Goal: Transaction & Acquisition: Purchase product/service

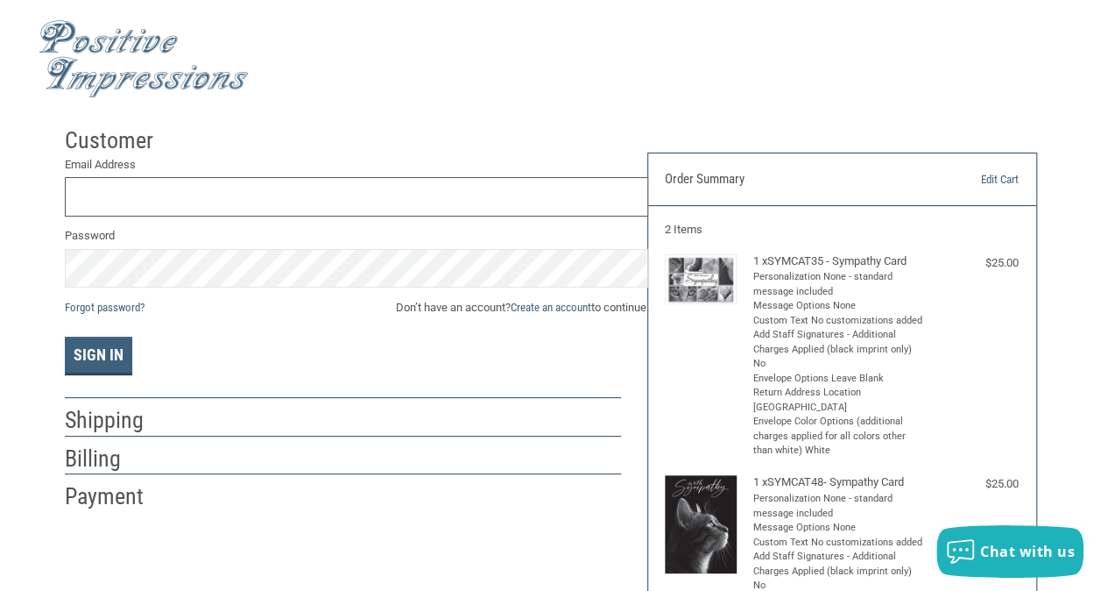
click at [231, 194] on input "Email Address" at bounding box center [357, 196] width 584 height 39
type input "[EMAIL_ADDRESS][DOMAIN_NAME]"
click at [579, 309] on link "Create an account" at bounding box center [550, 307] width 81 height 13
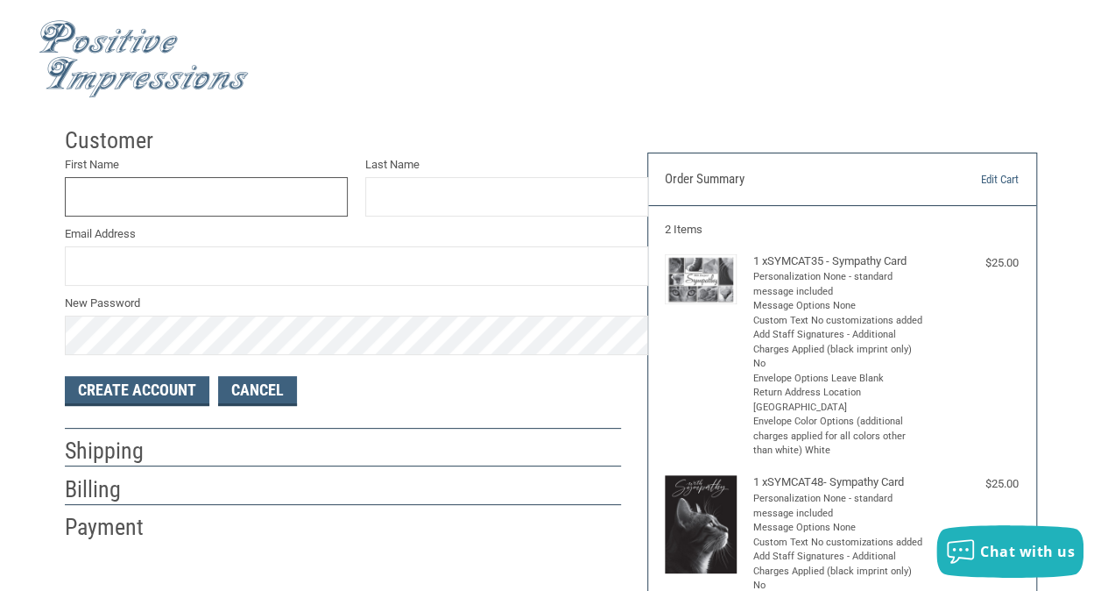
click at [271, 203] on input "First Name" at bounding box center [207, 196] width 284 height 39
type input "[PERSON_NAME]"
type input "YANDOLA"
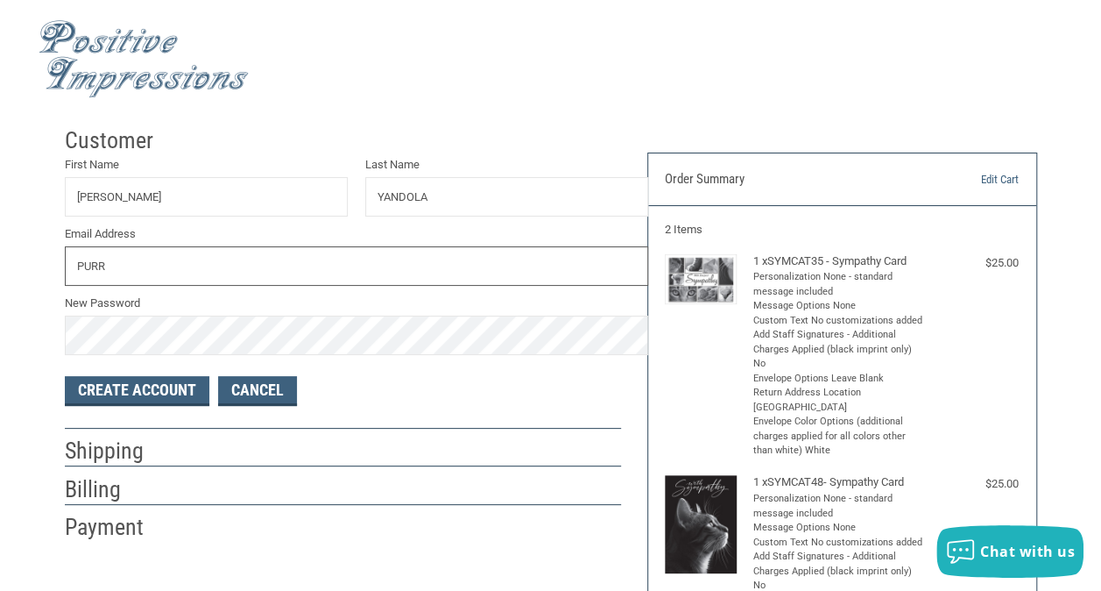
type input "[EMAIL_ADDRESS][DOMAIN_NAME]"
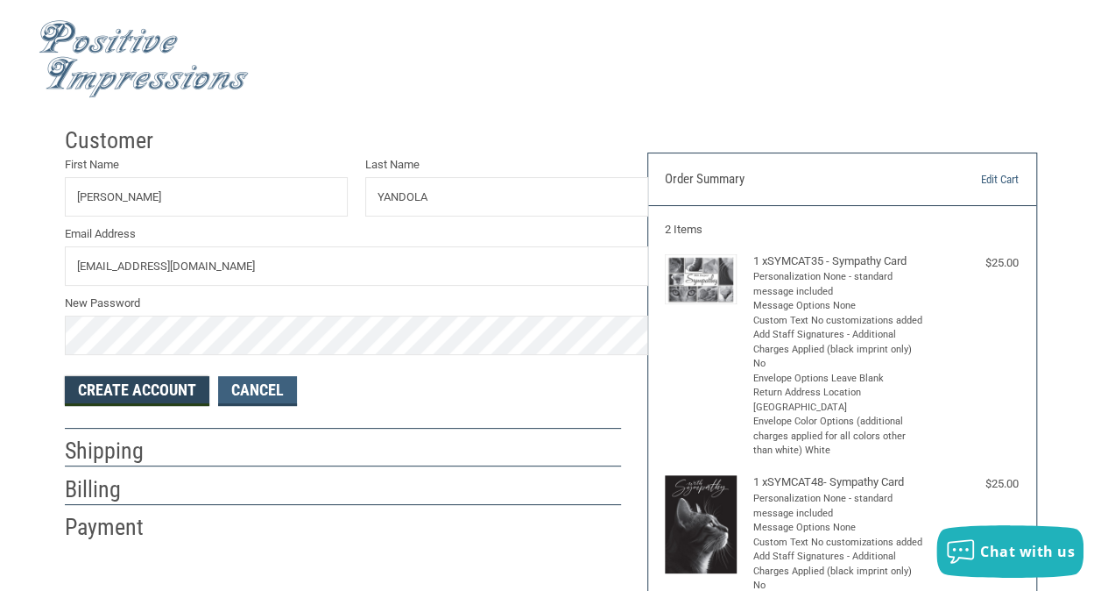
click at [147, 400] on button "Create Account" at bounding box center [137, 391] width 145 height 30
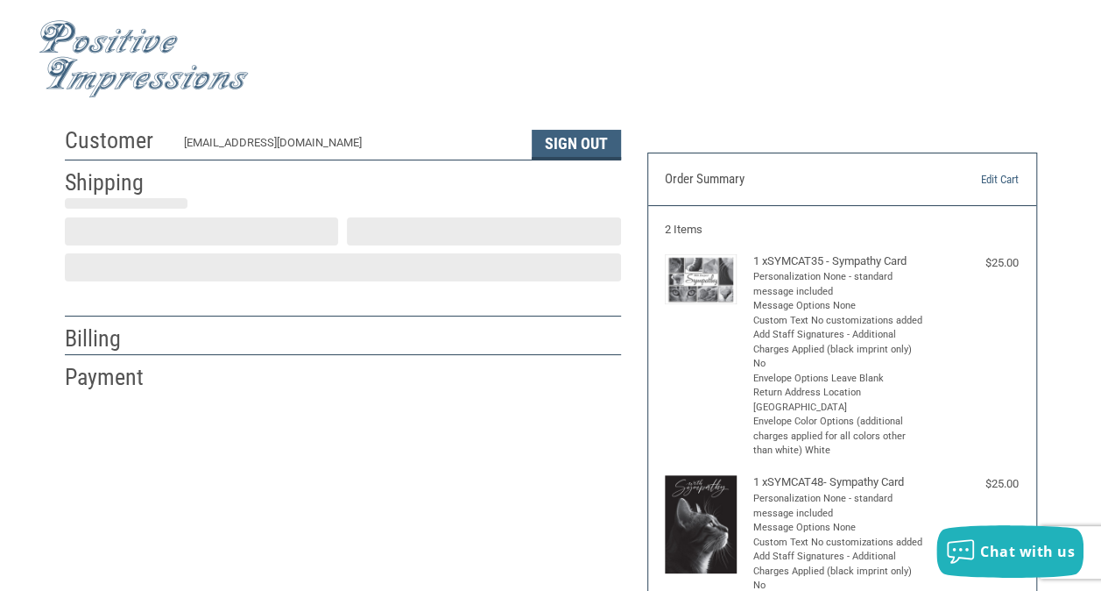
select select "US"
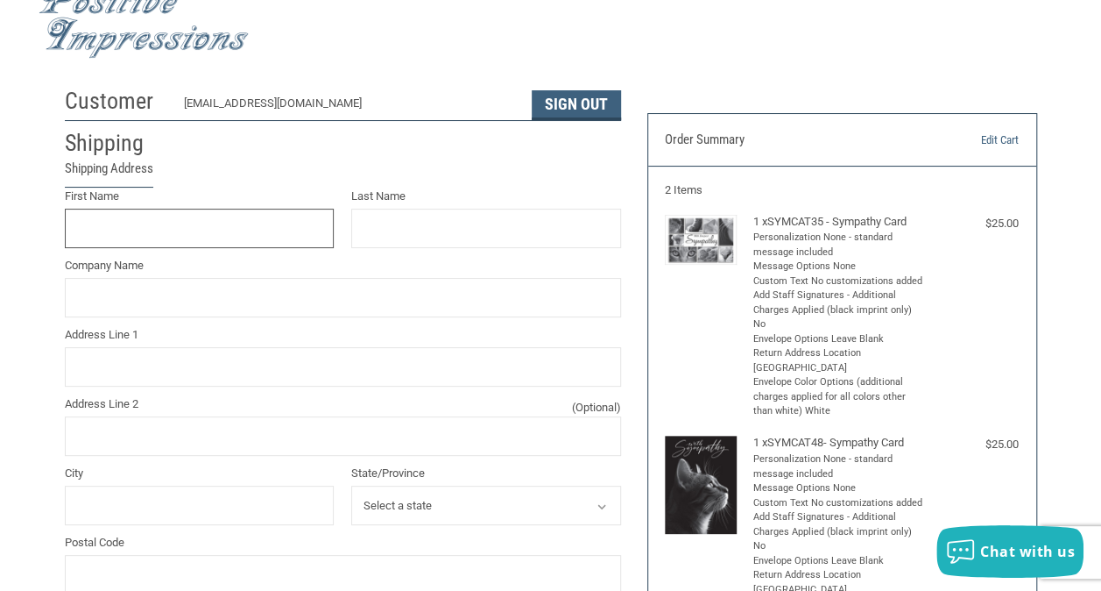
scroll to position [42, 0]
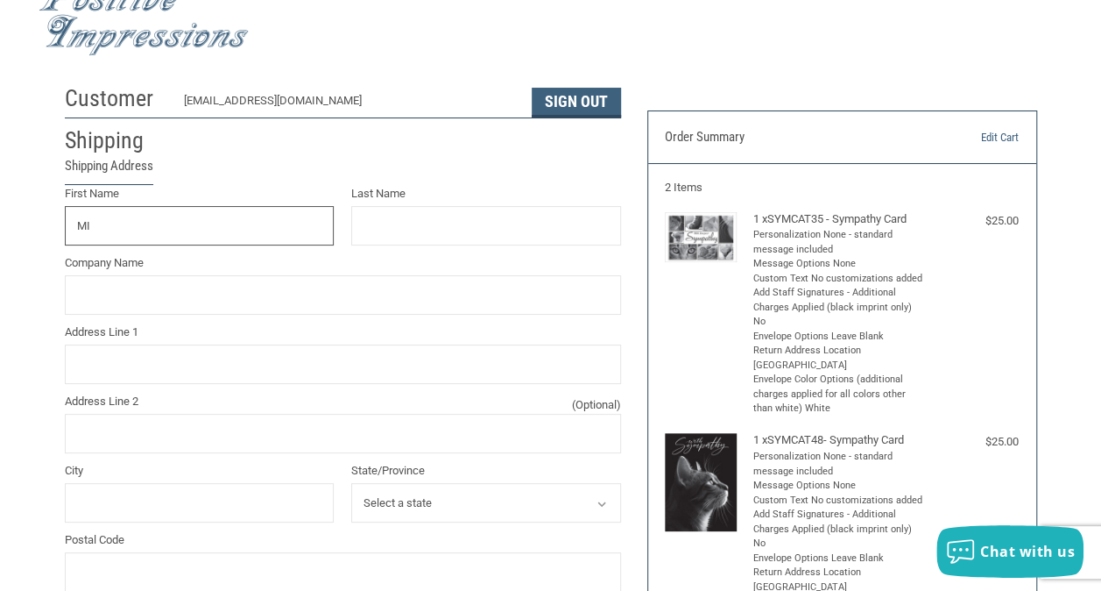
type input "[PERSON_NAME]"
type input "Yandola"
type input "Purr Life Luxury Cat Resort"
type input "1604 [GEOGRAPHIC_DATA]"
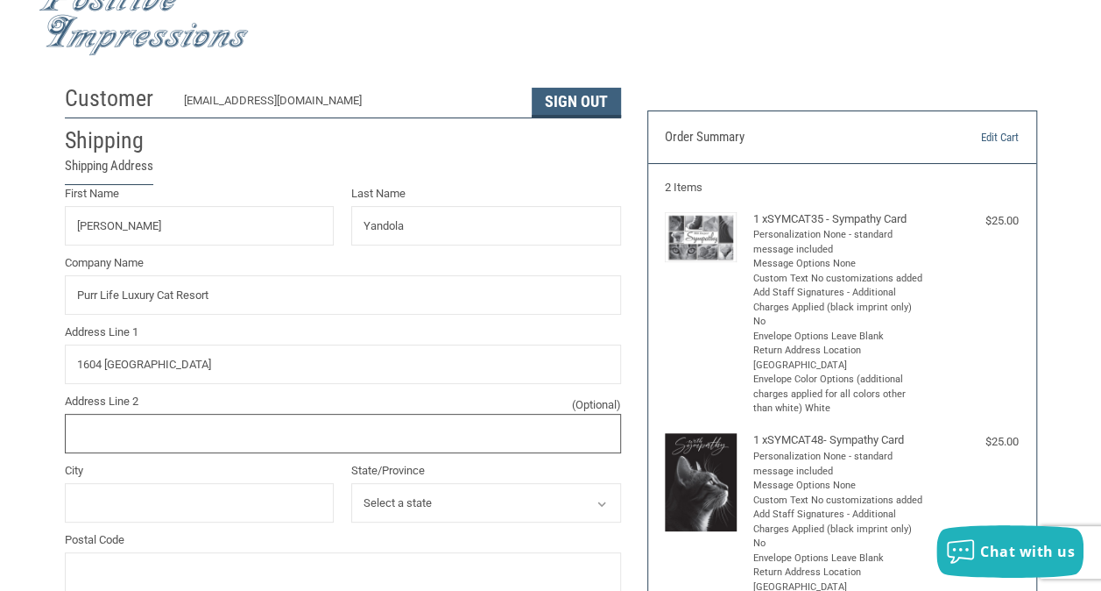
type input "Suite A"
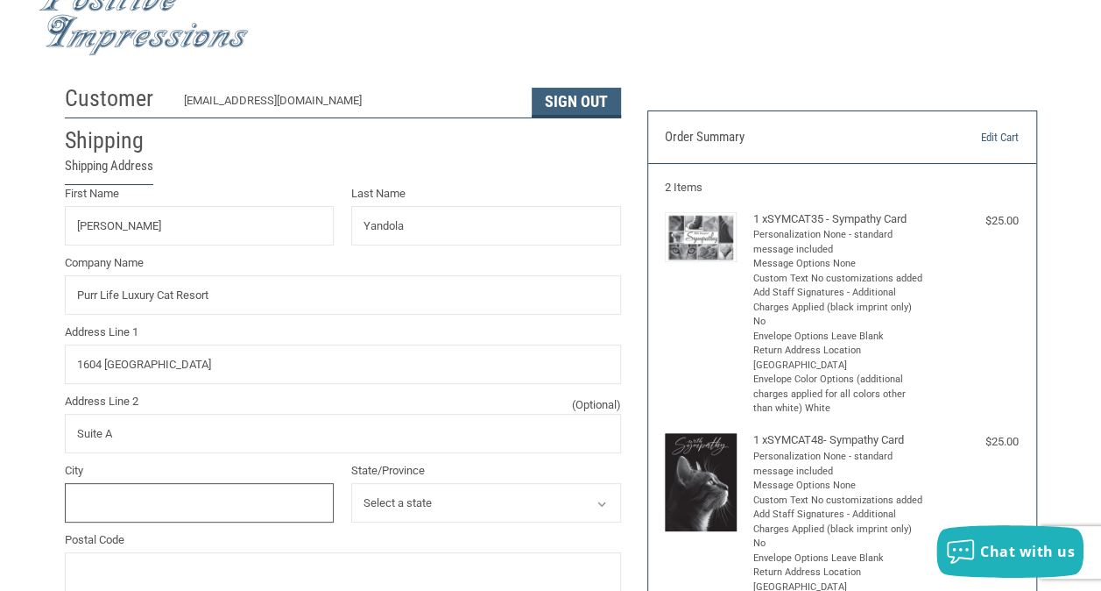
type input "[GEOGRAPHIC_DATA]"
select select "NC"
type input "27408"
type input "3369074747"
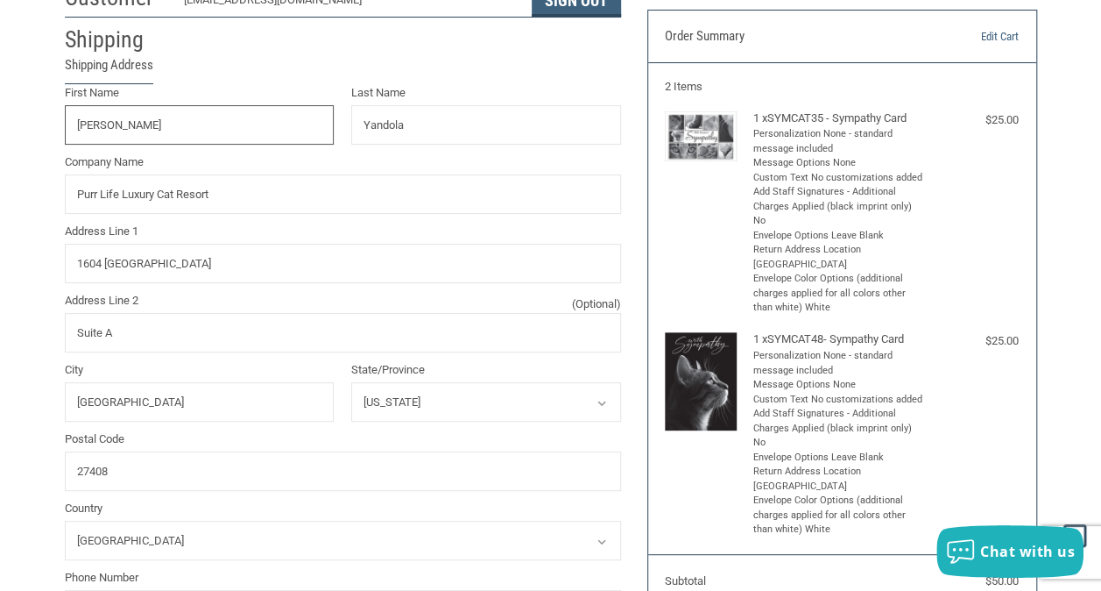
scroll to position [149, 0]
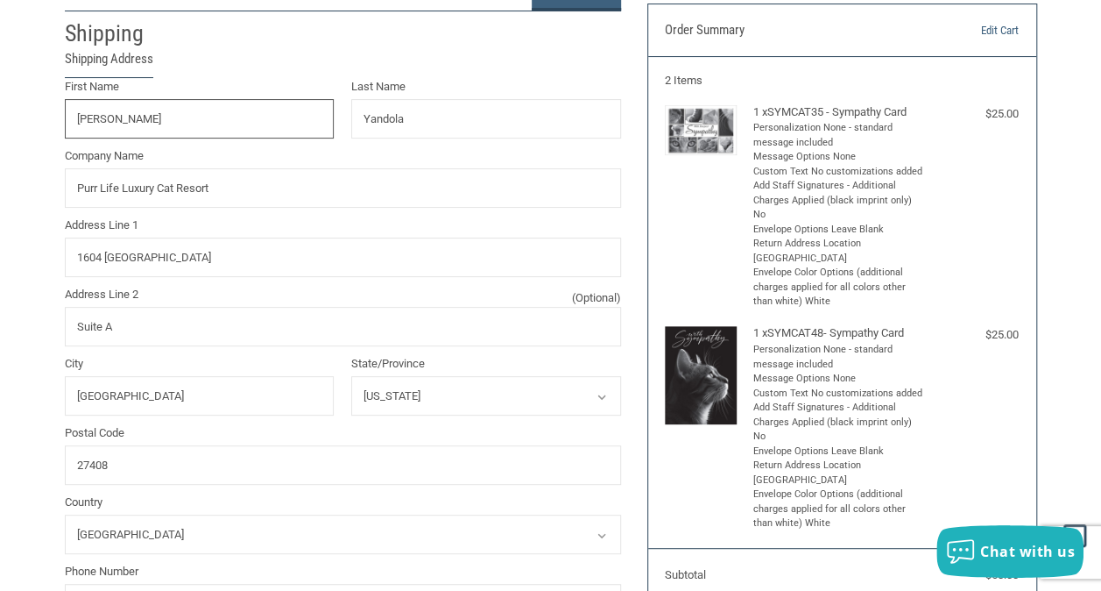
radio input "true"
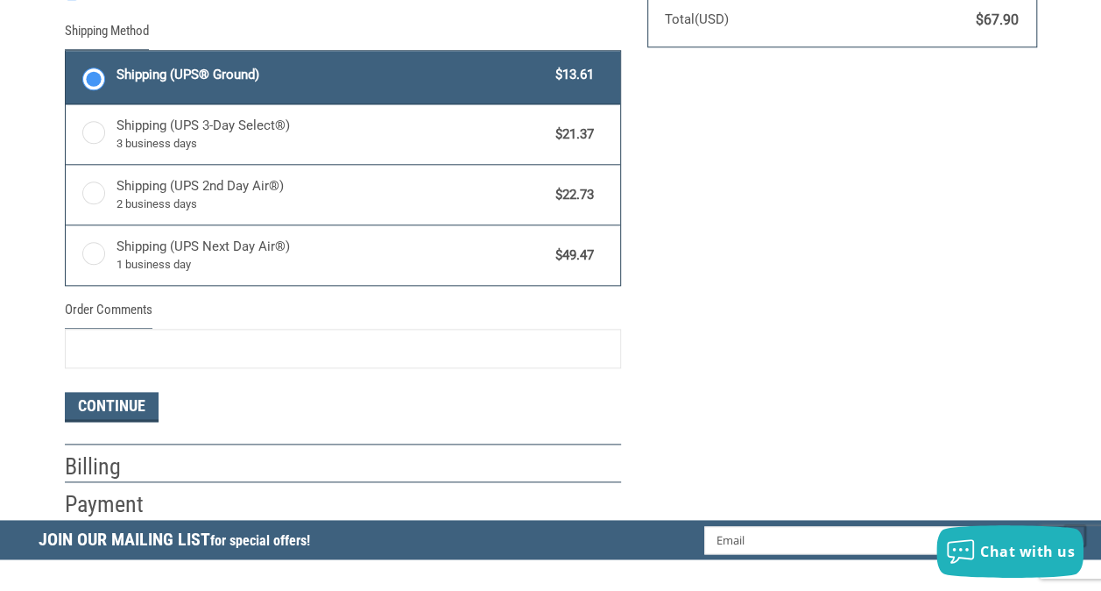
scroll to position [968, 0]
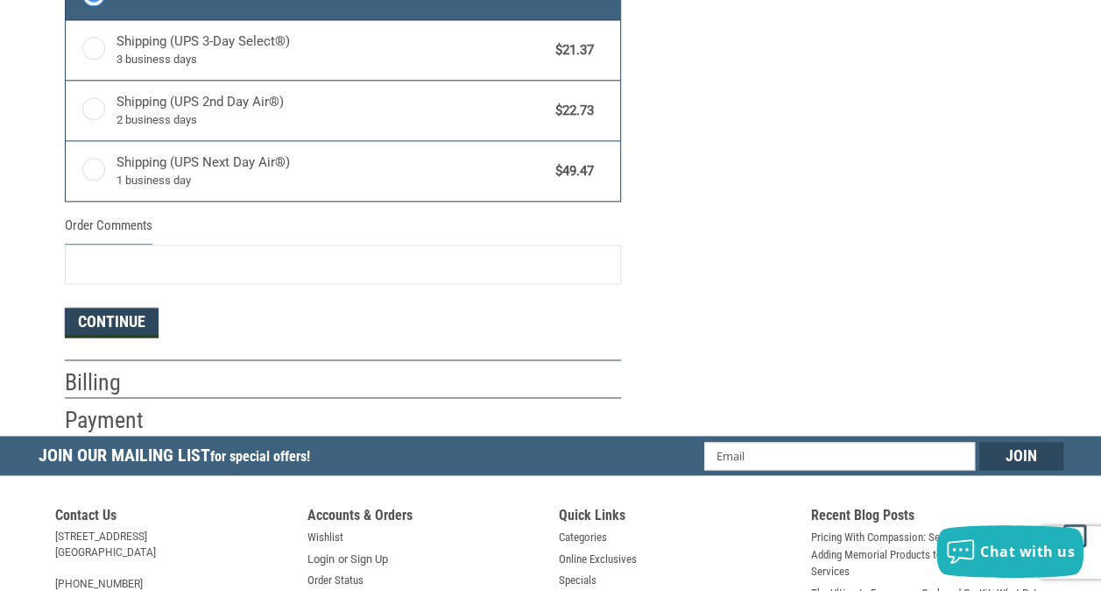
click at [116, 317] on button "Continue" at bounding box center [112, 323] width 94 height 30
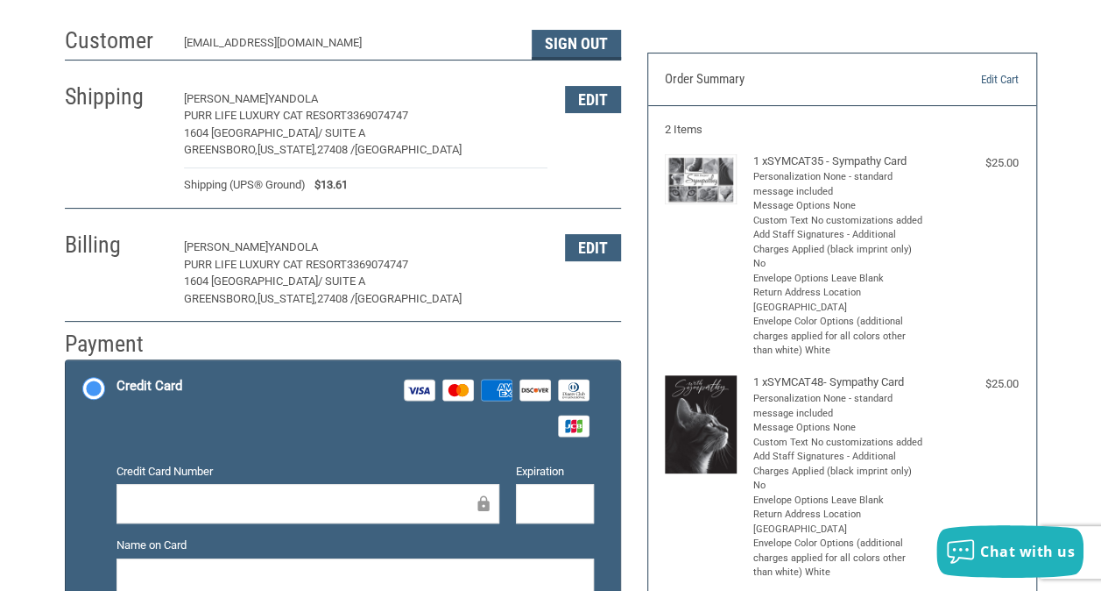
scroll to position [135, 0]
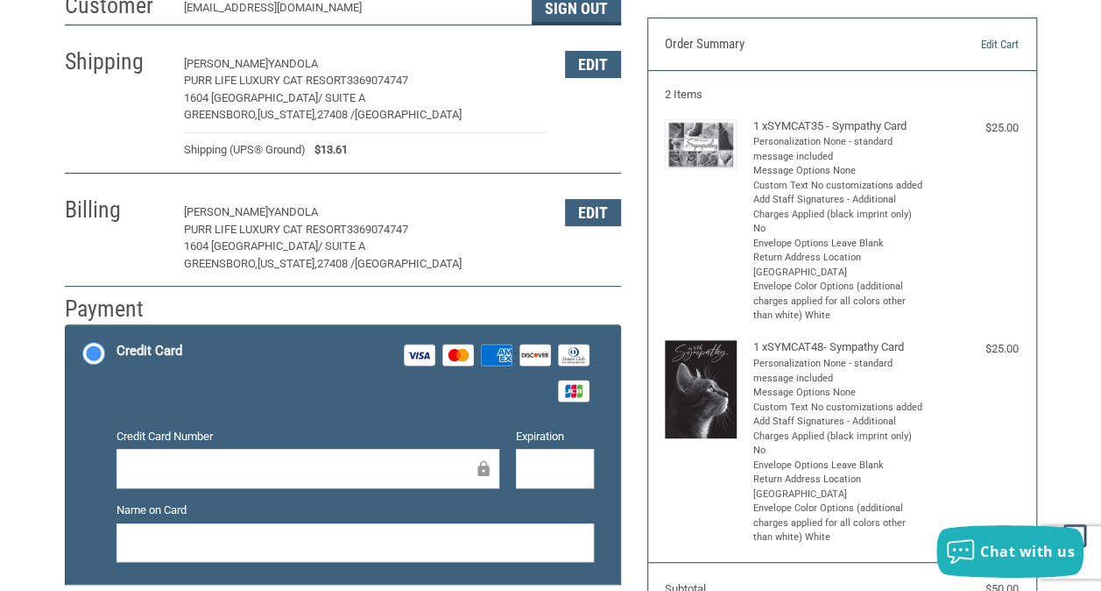
click at [515, 214] on p "[PERSON_NAME]" at bounding box center [366, 212] width 364 height 18
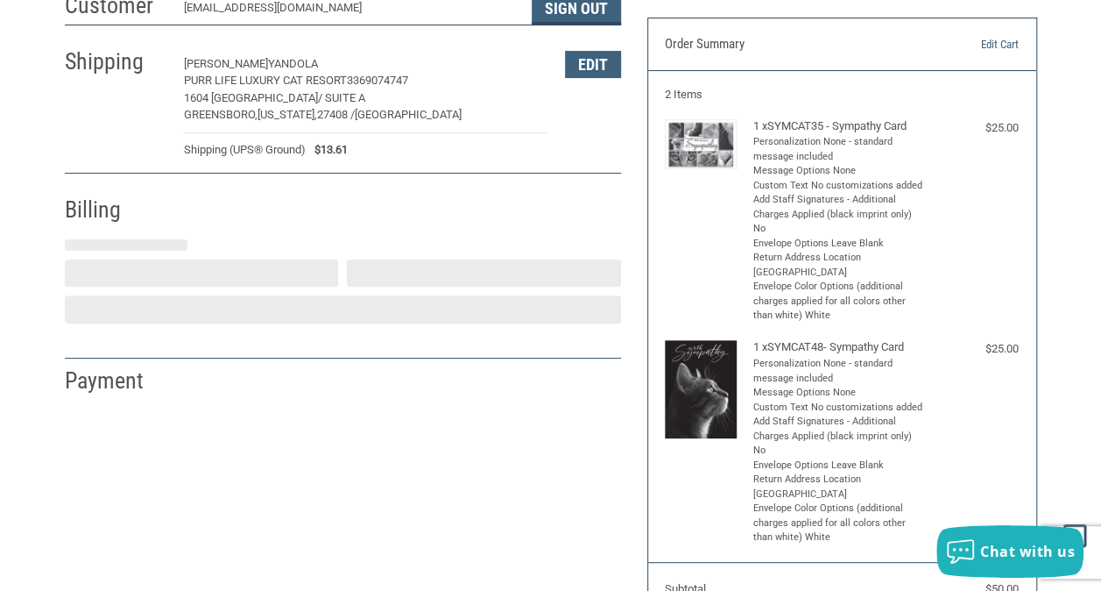
select select "NC"
select select "US"
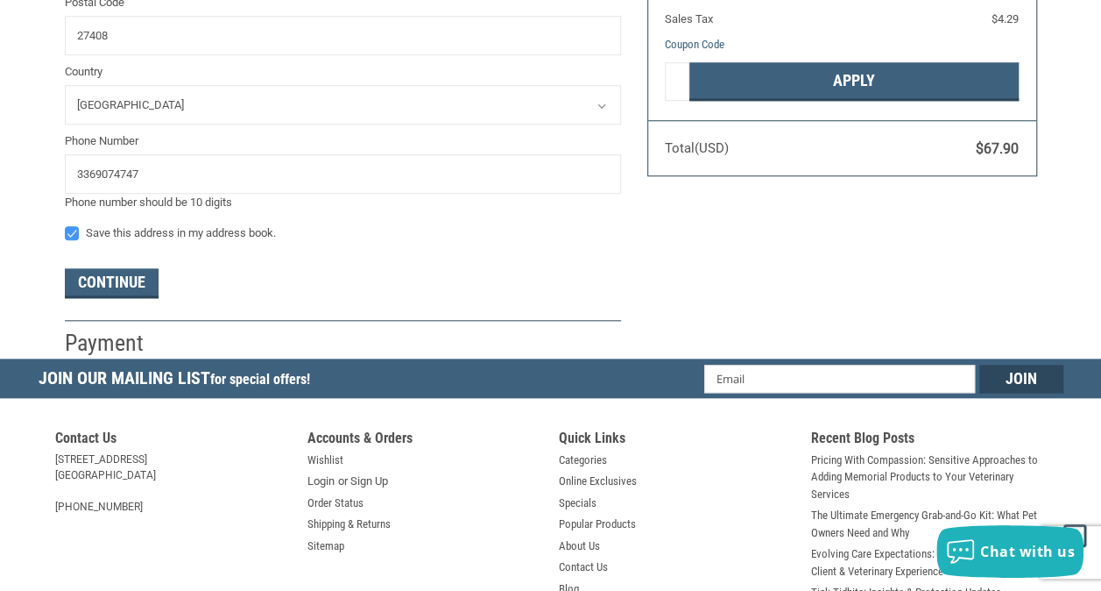
scroll to position [867, 0]
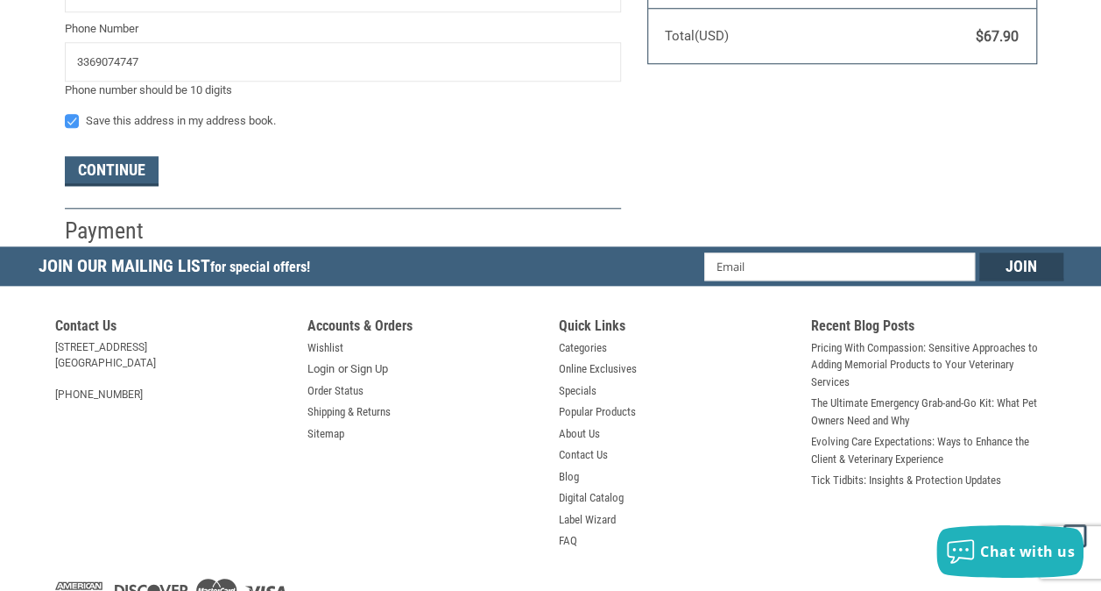
click at [121, 224] on h2 "Payment" at bounding box center [116, 230] width 103 height 29
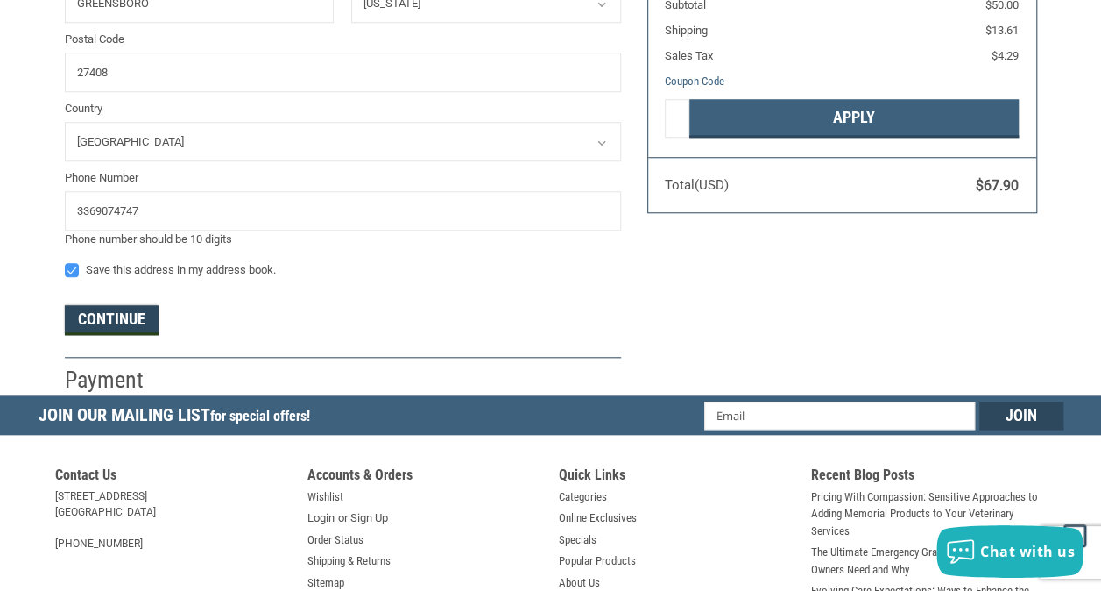
click at [119, 318] on button "Continue" at bounding box center [112, 320] width 94 height 30
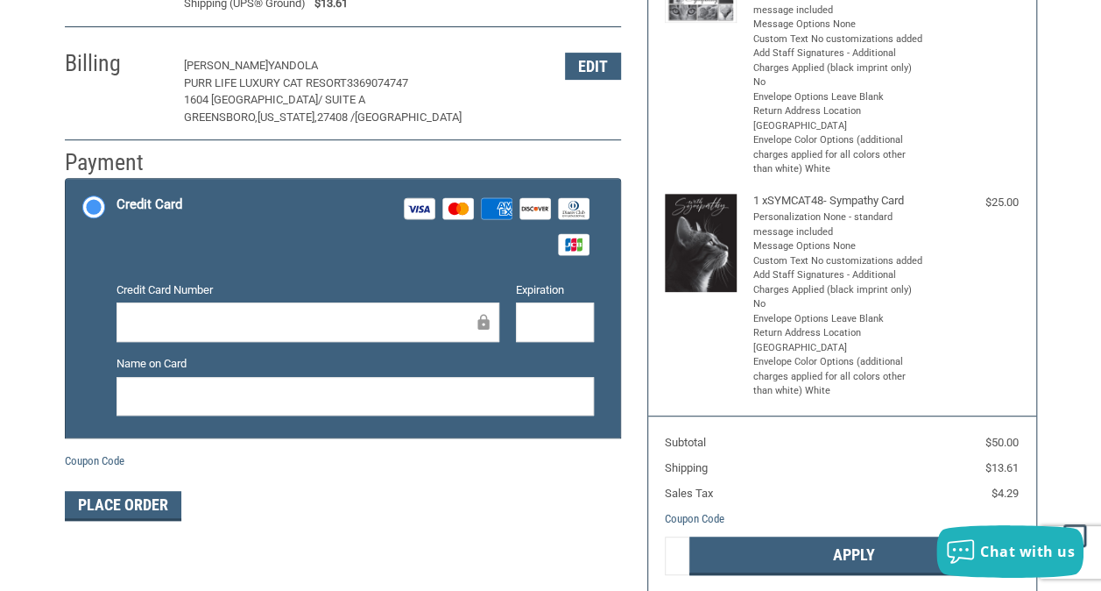
scroll to position [251, 0]
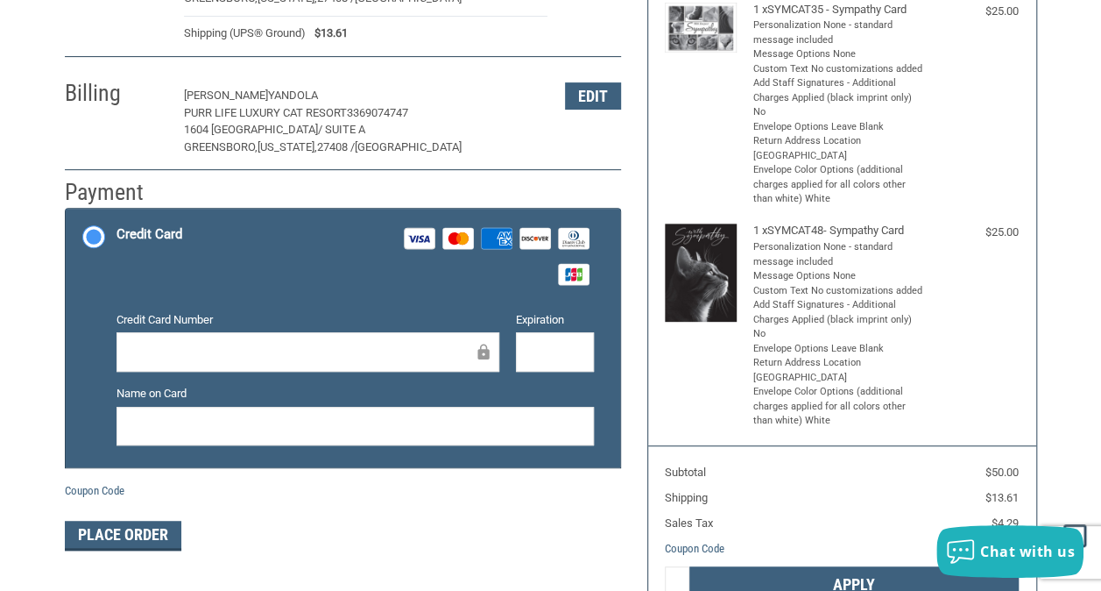
click at [252, 336] on div at bounding box center [308, 351] width 383 height 39
click at [569, 363] on div at bounding box center [555, 351] width 78 height 39
click at [377, 438] on div at bounding box center [356, 426] width 478 height 39
click at [460, 549] on div "Customer [EMAIL_ADDRESS][DOMAIN_NAME] Sign Out Shipping [PERSON_NAME] PURR LIFE…" at bounding box center [343, 219] width 583 height 704
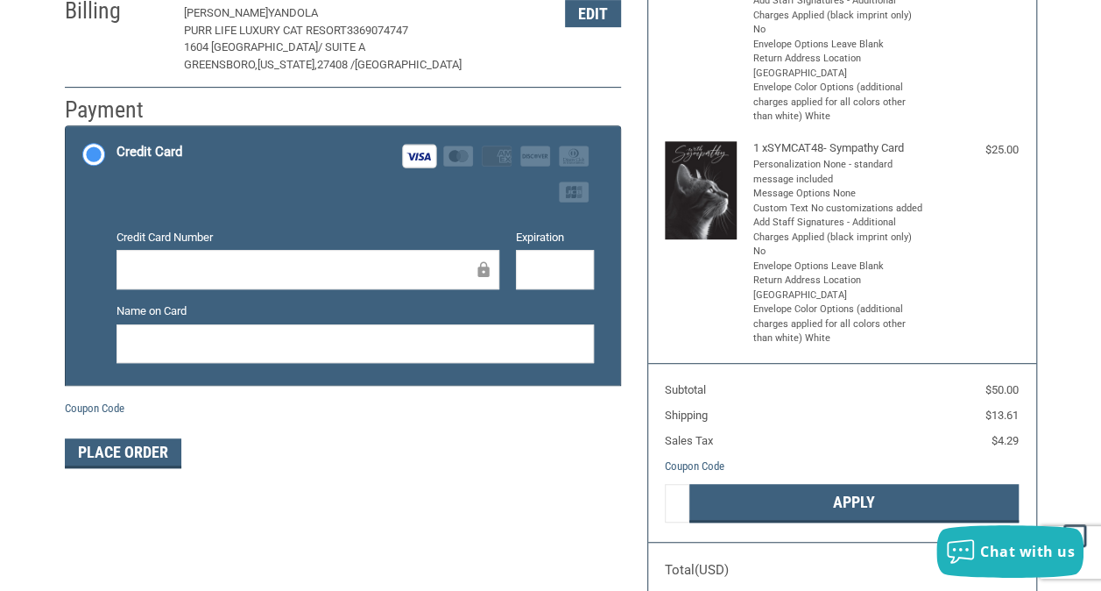
scroll to position [336, 0]
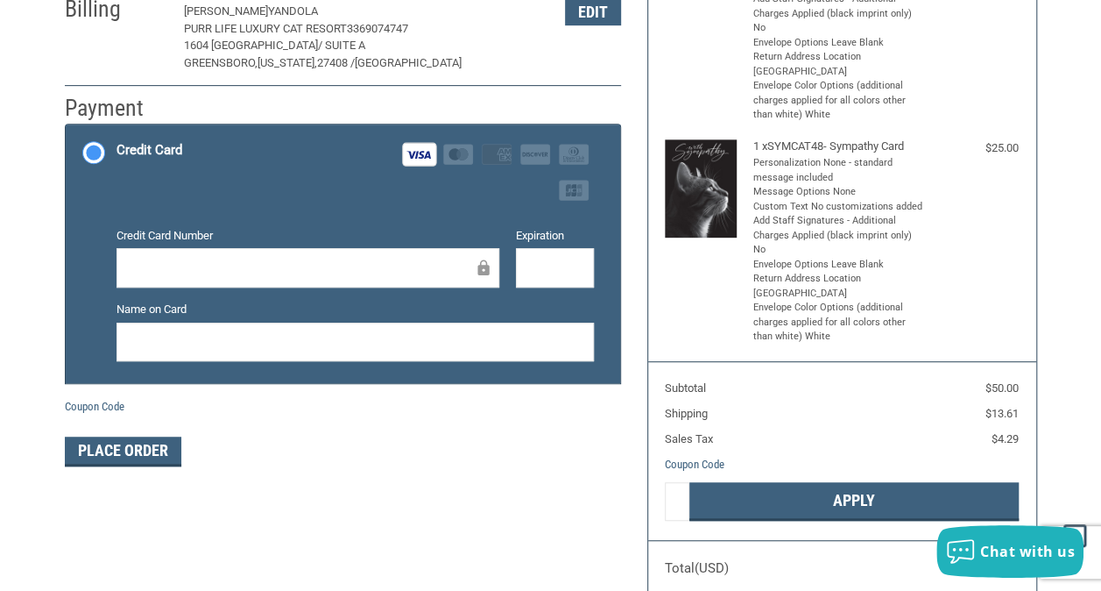
click at [154, 463] on button "Place Order" at bounding box center [123, 451] width 117 height 30
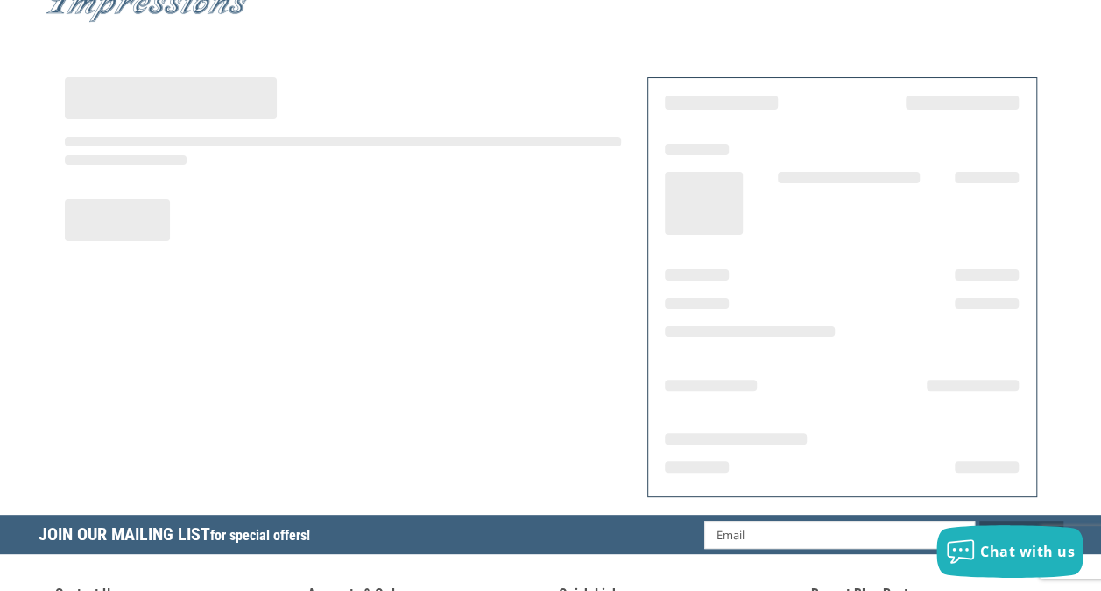
scroll to position [70, 0]
